Goal: Navigation & Orientation: Find specific page/section

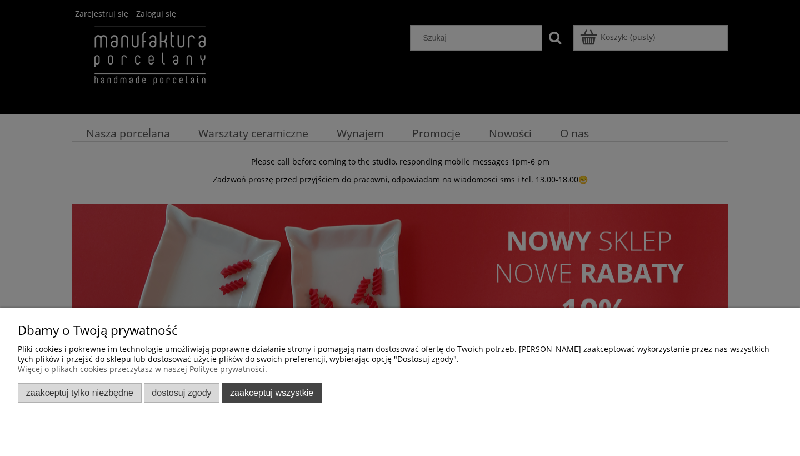
click at [300, 397] on button "Zaakceptuj wszystkie" at bounding box center [272, 392] width 100 height 19
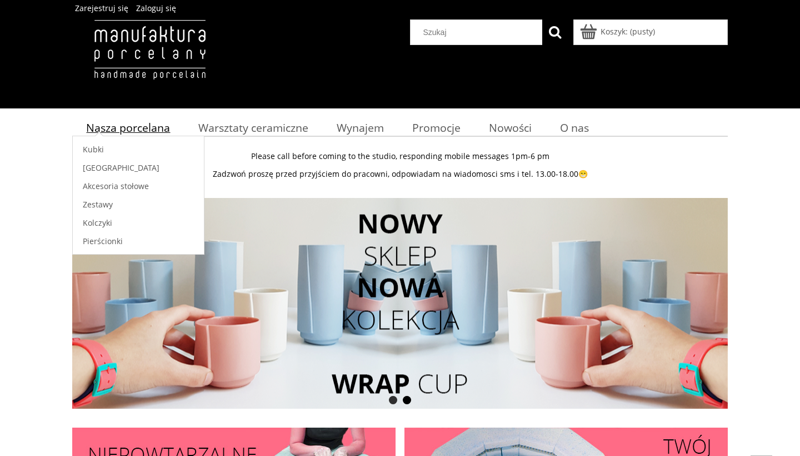
scroll to position [6, 0]
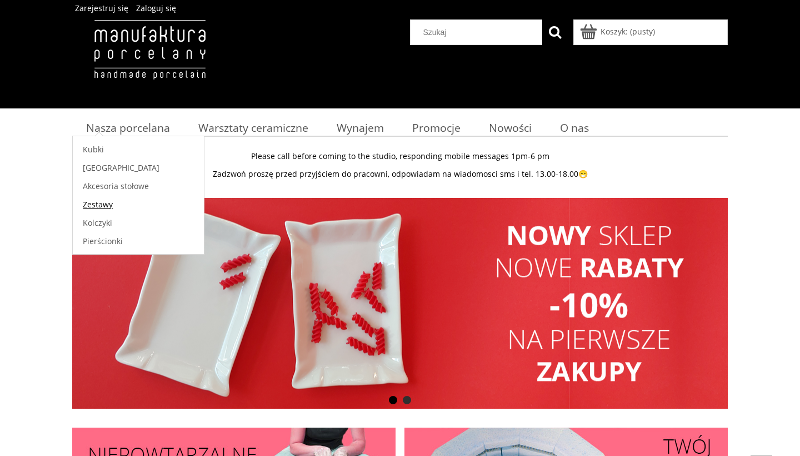
click at [103, 208] on span "Zestawy" at bounding box center [98, 204] width 30 height 11
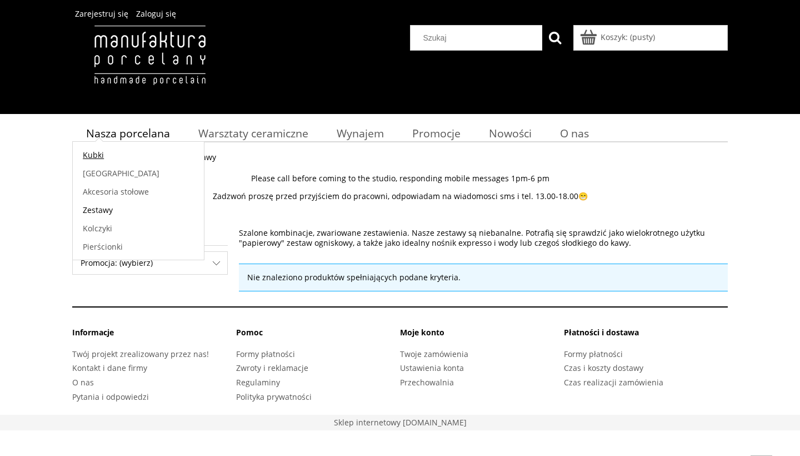
click at [102, 154] on span "Kubki" at bounding box center [93, 154] width 21 height 11
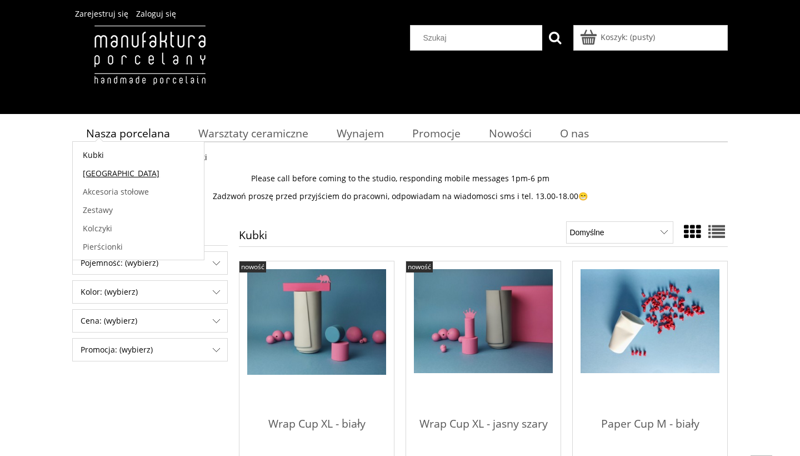
click at [104, 170] on span "[GEOGRAPHIC_DATA]" at bounding box center [121, 173] width 77 height 11
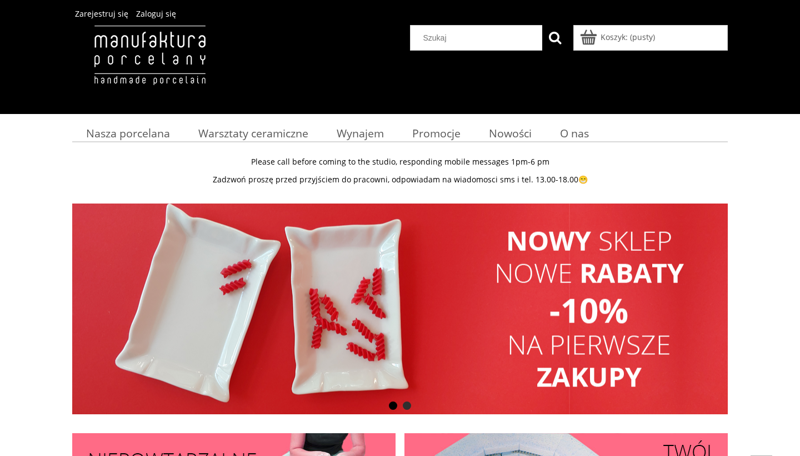
scroll to position [6, 0]
